Goal: Check status: Check status

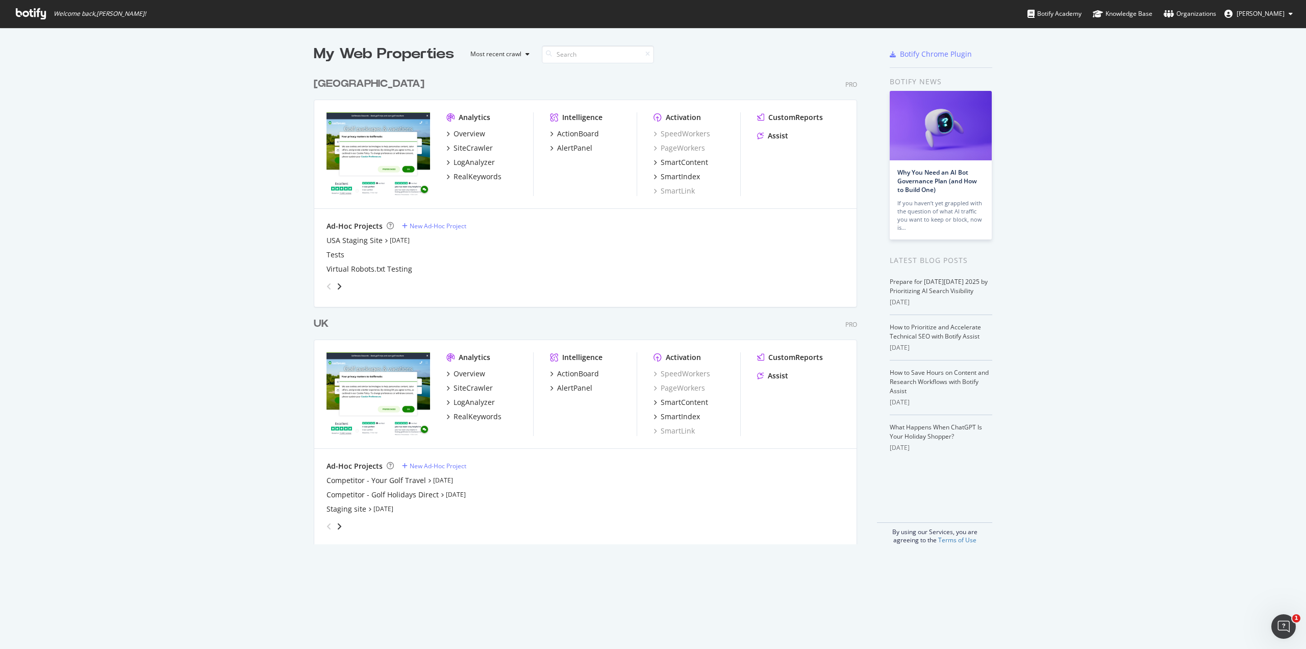
click at [322, 320] on div "UK" at bounding box center [321, 323] width 15 height 15
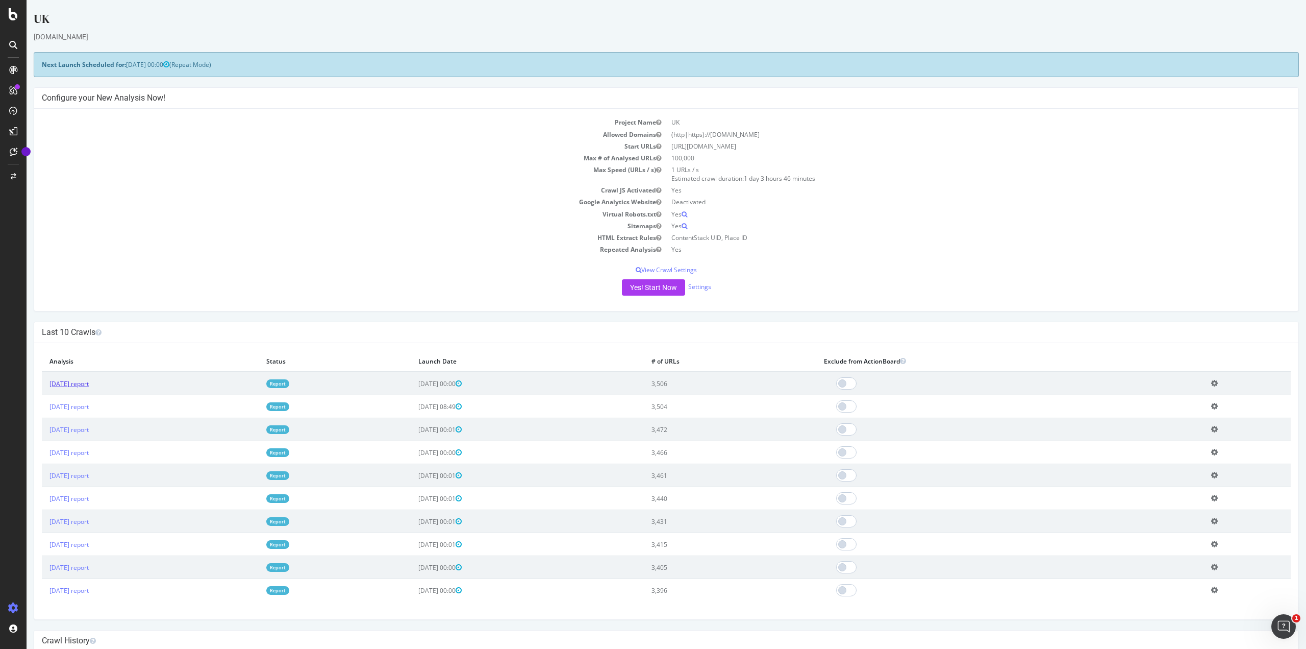
click at [79, 384] on link "[DATE] report" at bounding box center [68, 383] width 39 height 9
